Goal: Book appointment/travel/reservation

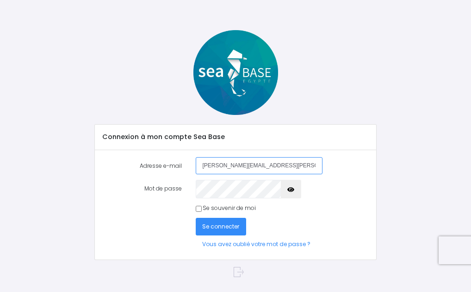
type input "[PERSON_NAME][EMAIL_ADDRESS][PERSON_NAME][DOMAIN_NAME]"
click at [239, 230] on span "Se connecter" at bounding box center [220, 226] width 37 height 8
type input "[PERSON_NAME][EMAIL_ADDRESS][PERSON_NAME][DOMAIN_NAME]"
click at [202, 212] on input "Se souvenir de moi" at bounding box center [199, 209] width 6 height 6
checkbox input "true"
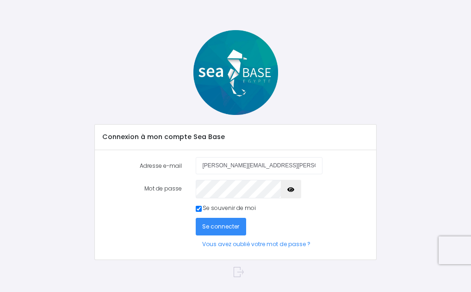
click at [301, 198] on button "button" at bounding box center [291, 189] width 21 height 19
click at [239, 230] on span "Se connecter" at bounding box center [220, 226] width 37 height 8
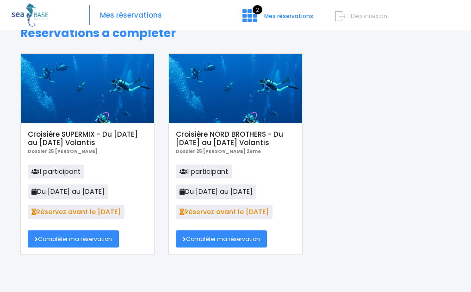
scroll to position [44, 0]
click at [99, 240] on link "Compléter ma réservation" at bounding box center [73, 238] width 91 height 17
click at [247, 234] on link "Compléter ma réservation" at bounding box center [221, 238] width 91 height 17
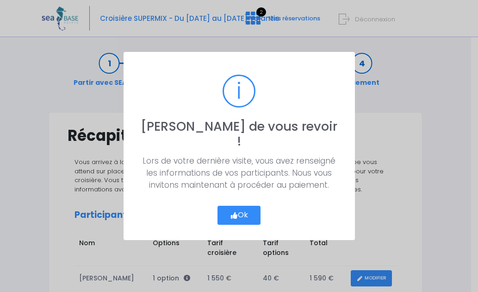
click at [246, 206] on button "Ok" at bounding box center [240, 215] width 44 height 19
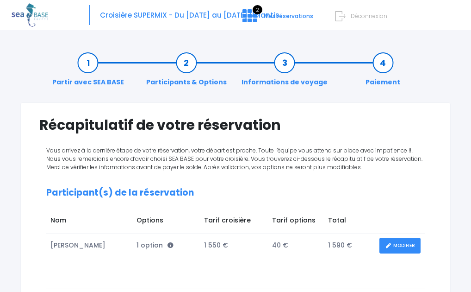
click at [354, 19] on span "Déconnexion" at bounding box center [369, 16] width 37 height 8
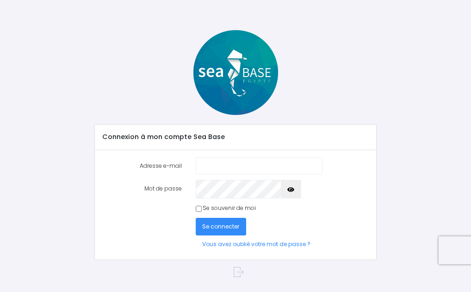
click at [256, 174] on input "Adresse e-mail" at bounding box center [259, 165] width 127 height 17
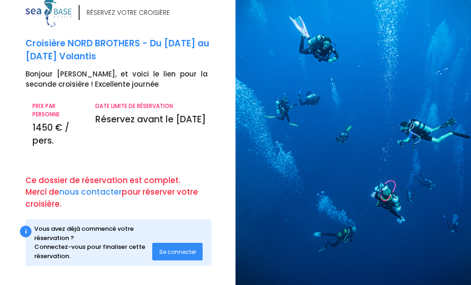
scroll to position [22, 0]
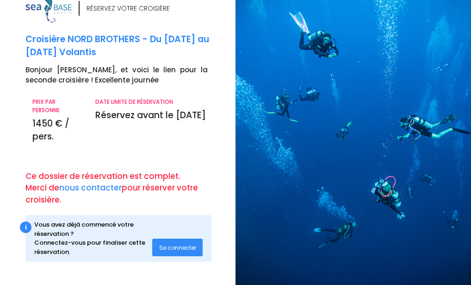
click at [166, 244] on span "Se connecter" at bounding box center [177, 248] width 37 height 8
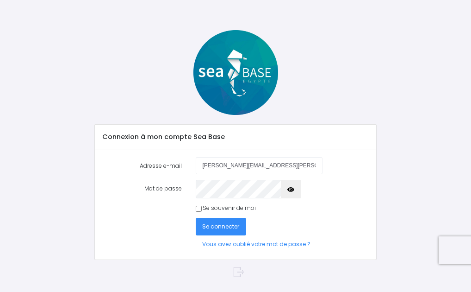
type input "[PERSON_NAME][EMAIL_ADDRESS][PERSON_NAME][DOMAIN_NAME]"
click at [226, 230] on span "Se connecter" at bounding box center [220, 226] width 37 height 8
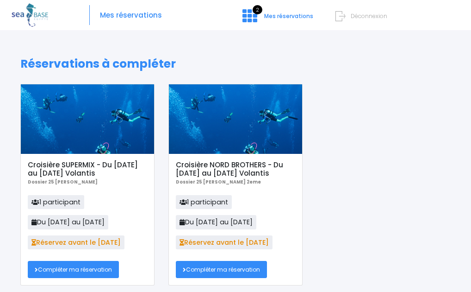
scroll to position [44, 0]
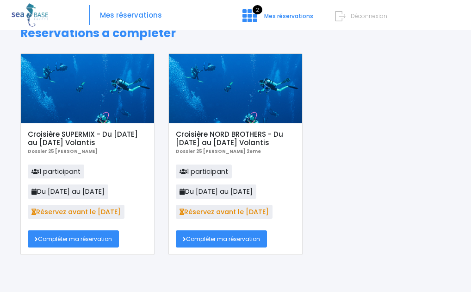
click at [245, 241] on link "Compléter ma réservation" at bounding box center [221, 238] width 91 height 17
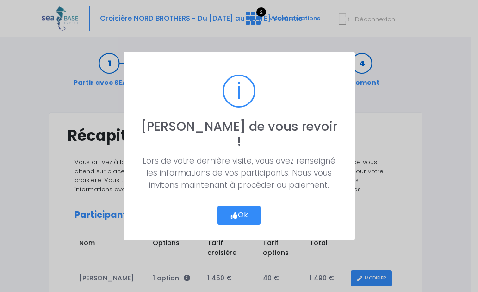
click at [250, 206] on button "Ok" at bounding box center [240, 215] width 44 height 19
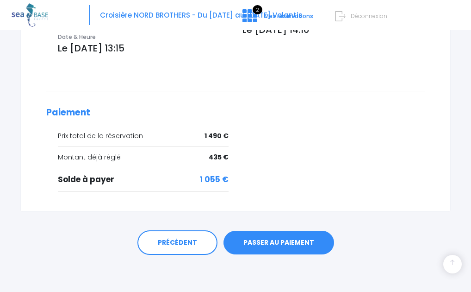
scroll to position [426, 0]
click at [351, 20] on span "Déconnexion" at bounding box center [369, 16] width 37 height 8
